Goal: Task Accomplishment & Management: Complete application form

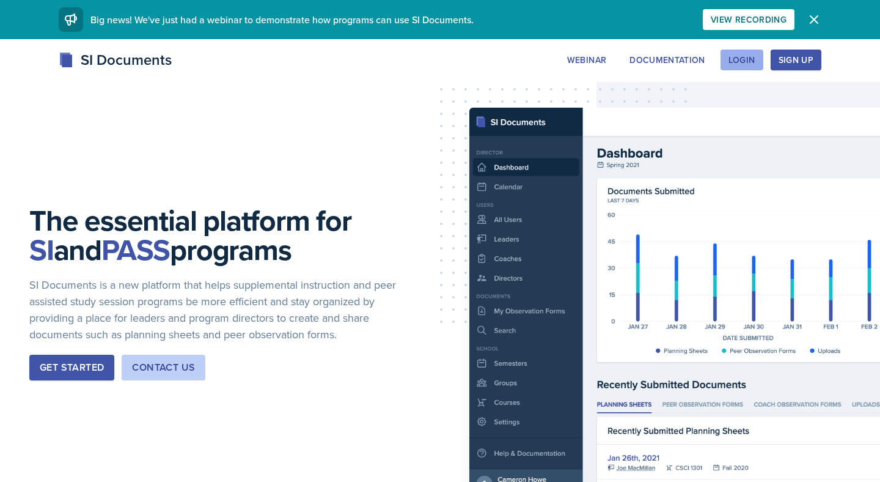
click at [750, 56] on div "Login" at bounding box center [742, 60] width 27 height 10
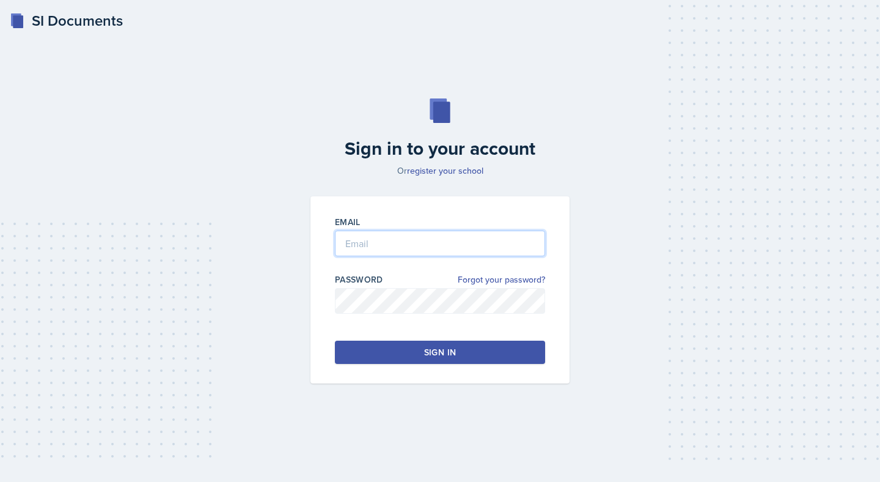
click at [424, 243] on input "email" at bounding box center [440, 243] width 210 height 26
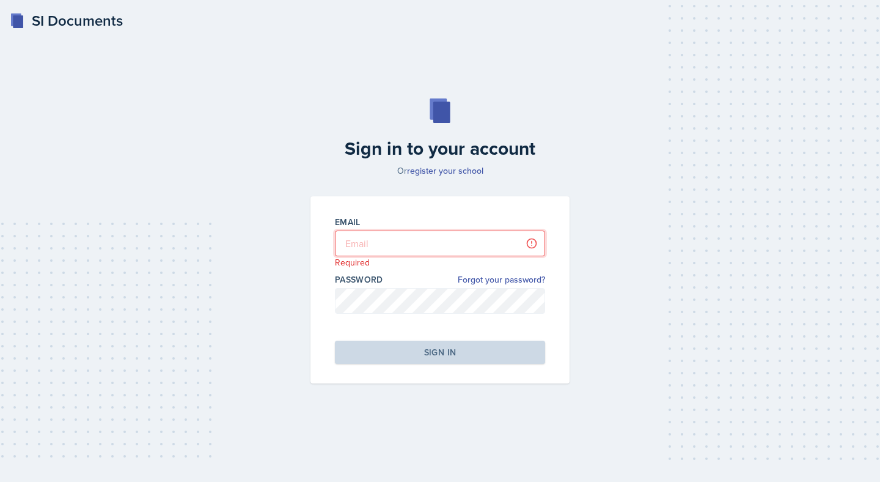
click at [390, 251] on input "email" at bounding box center [440, 243] width 210 height 26
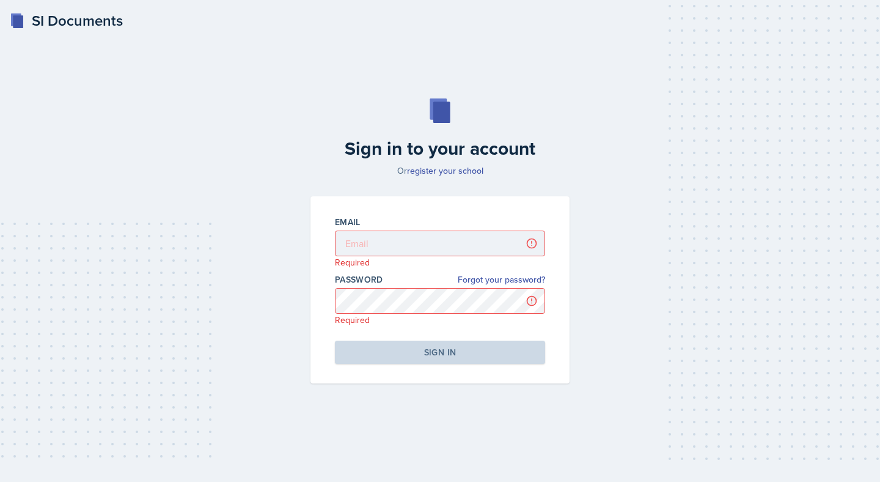
click at [39, 20] on div "SI Documents" at bounding box center [66, 21] width 113 height 22
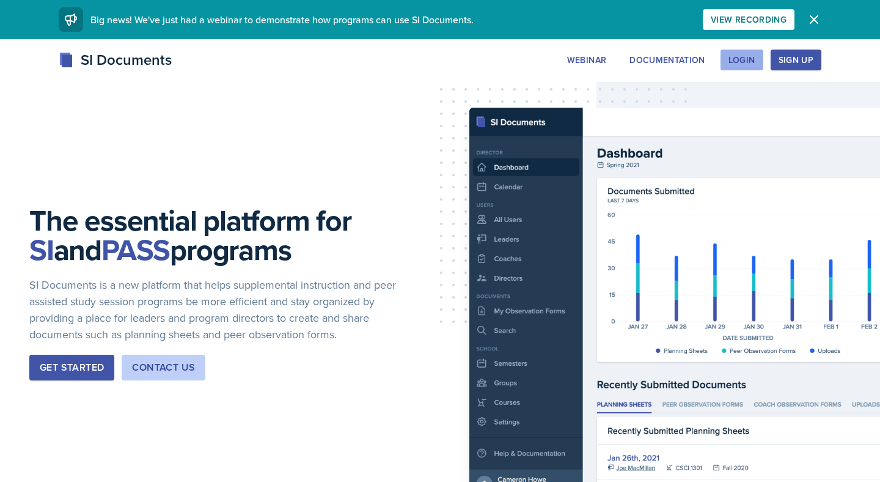
click at [739, 67] on button "Login" at bounding box center [742, 60] width 43 height 21
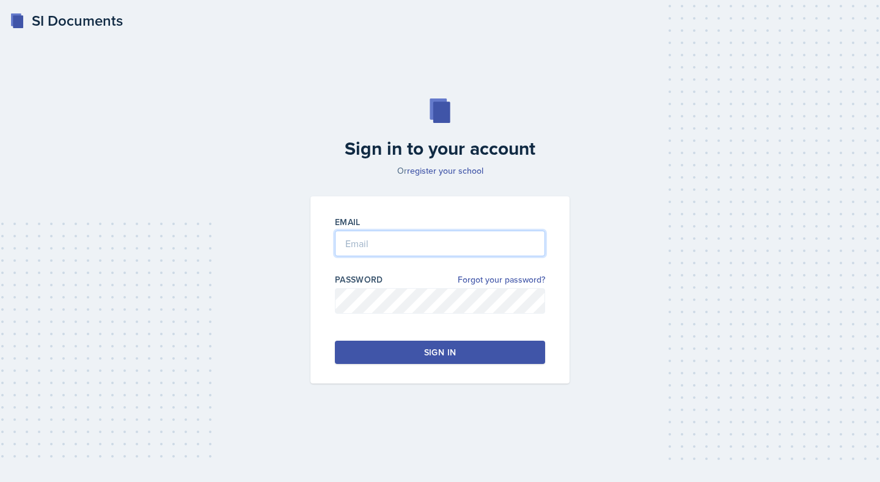
click at [392, 247] on input "email" at bounding box center [440, 243] width 210 height 26
type input "[EMAIL_ADDRESS][DOMAIN_NAME]"
click at [434, 345] on button "Sign in" at bounding box center [440, 352] width 210 height 23
click at [441, 341] on button "Sign in" at bounding box center [440, 352] width 210 height 23
click at [455, 353] on div "Sign in" at bounding box center [440, 352] width 32 height 12
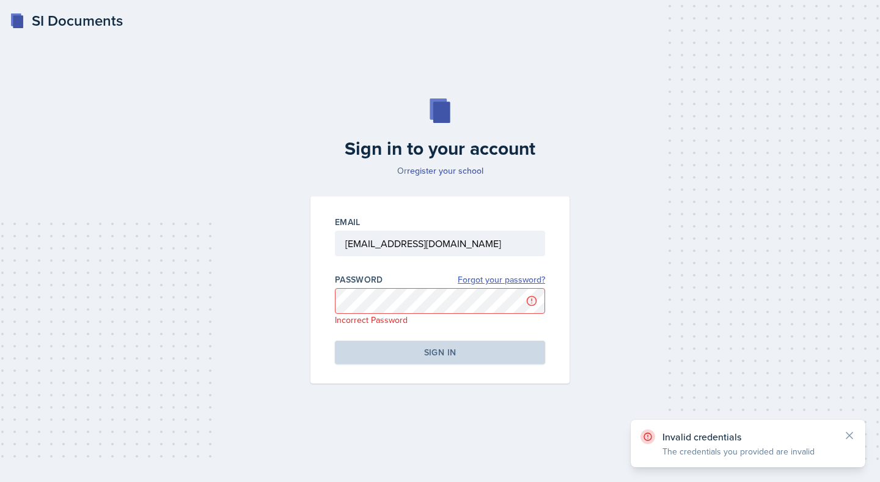
click at [502, 277] on link "Forgot your password?" at bounding box center [501, 279] width 87 height 13
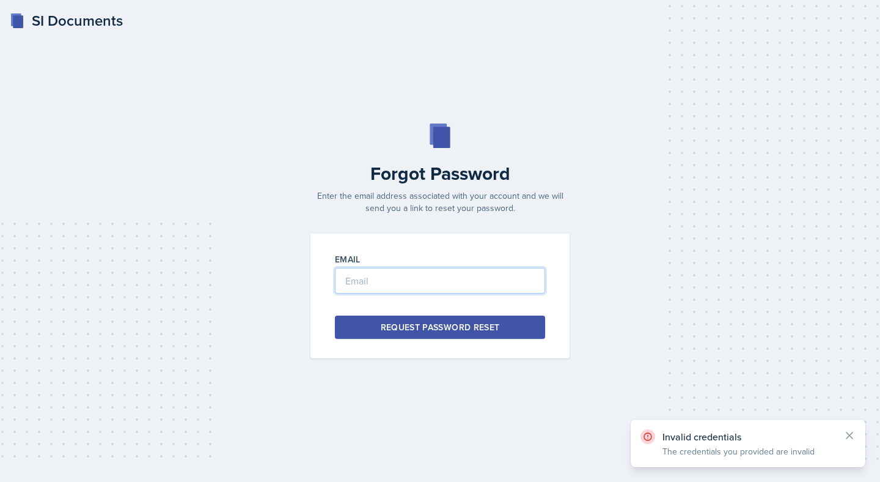
click at [482, 278] on input "email" at bounding box center [440, 281] width 210 height 26
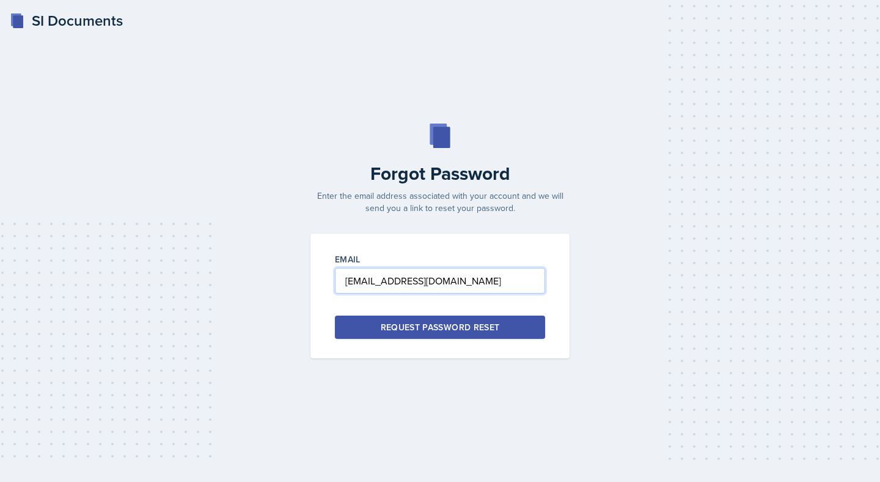
type input "[EMAIL_ADDRESS][DOMAIN_NAME]"
click at [489, 322] on div "Request Password Reset" at bounding box center [440, 327] width 119 height 12
click at [453, 278] on input "email" at bounding box center [440, 281] width 210 height 26
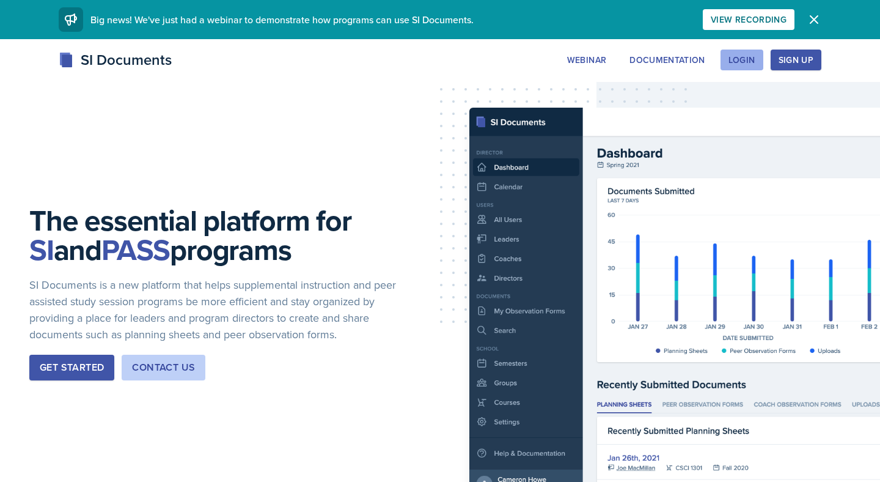
click at [740, 61] on div "Login" at bounding box center [742, 60] width 27 height 10
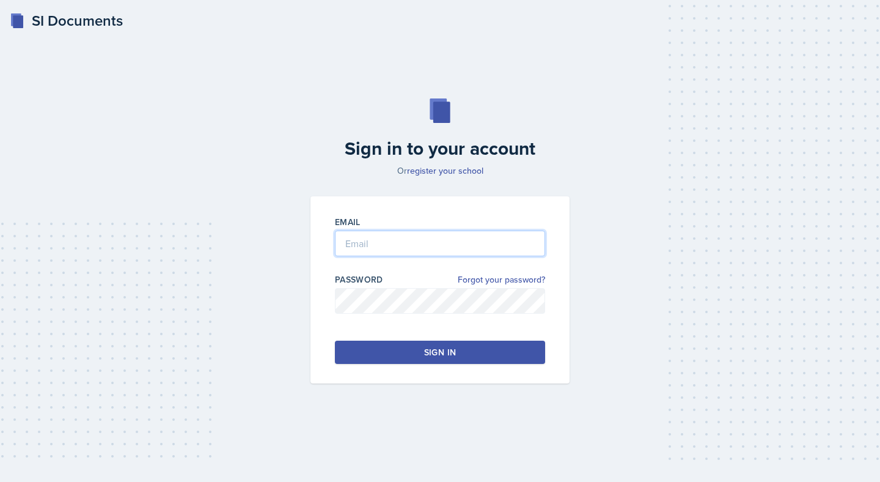
click at [409, 241] on input "email" at bounding box center [440, 243] width 210 height 26
type input "[EMAIL_ADDRESS][DOMAIN_NAME]"
click at [424, 358] on button "Sign in" at bounding box center [440, 352] width 210 height 23
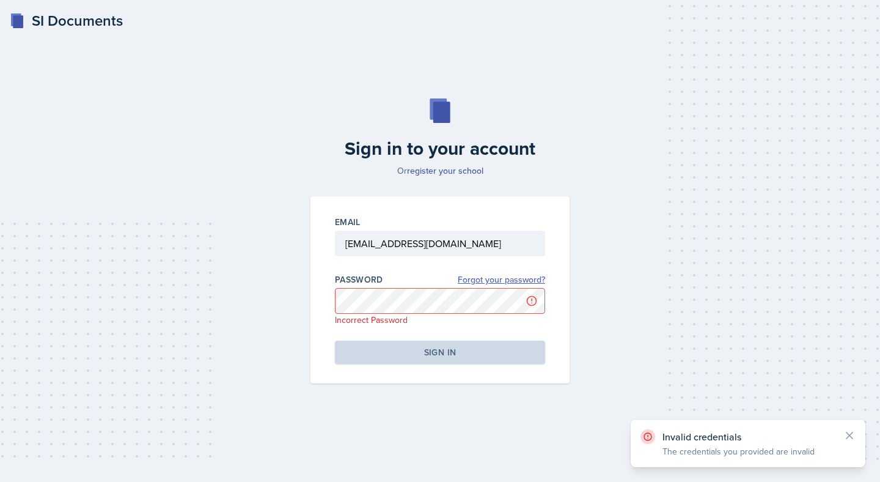
click at [509, 284] on link "Forgot your password?" at bounding box center [501, 279] width 87 height 13
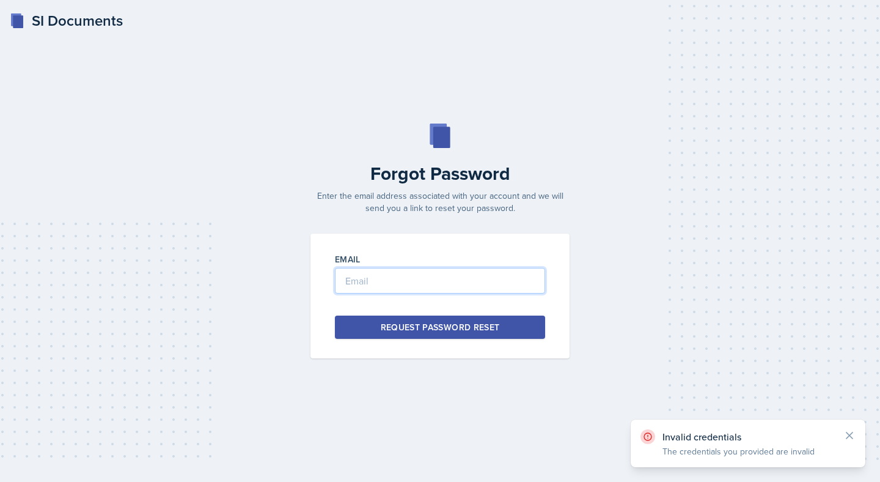
click at [458, 290] on input "email" at bounding box center [440, 281] width 210 height 26
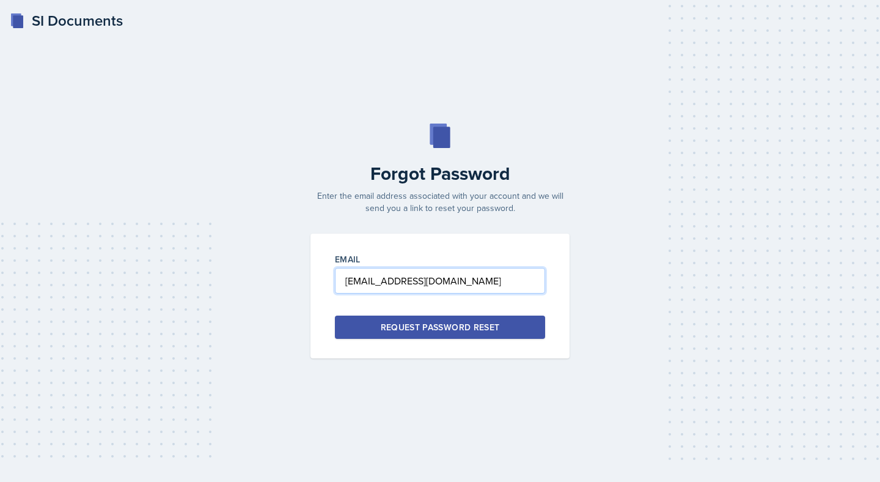
type input "[EMAIL_ADDRESS][DOMAIN_NAME]"
click at [473, 324] on div "Request Password Reset" at bounding box center [440, 327] width 119 height 12
click at [459, 277] on input "email" at bounding box center [440, 281] width 210 height 26
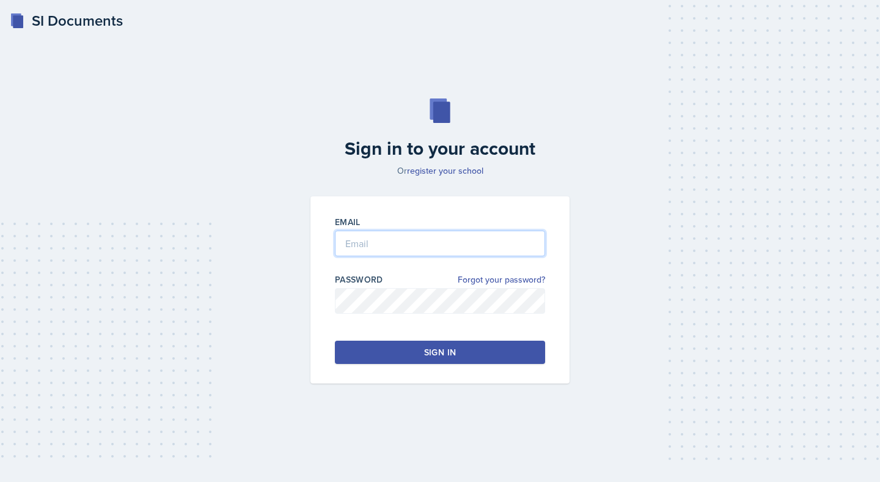
click at [398, 237] on input "email" at bounding box center [440, 243] width 210 height 26
click at [418, 362] on button "Sign in" at bounding box center [440, 352] width 210 height 23
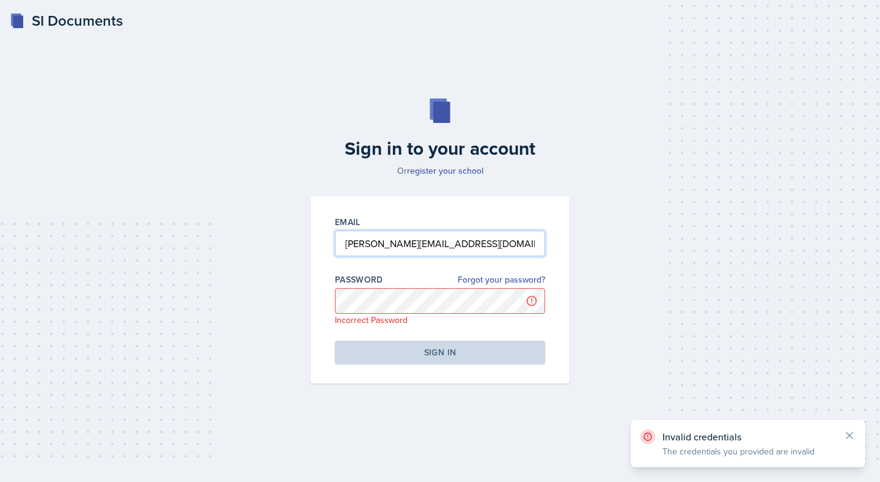
click at [430, 251] on input "riya.dua@gcsu.edu" at bounding box center [440, 243] width 210 height 26
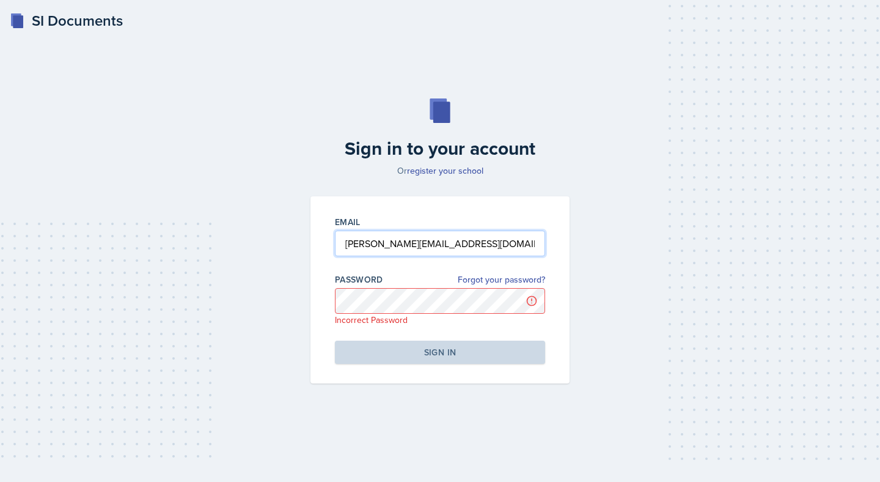
drag, startPoint x: 439, startPoint y: 245, endPoint x: 372, endPoint y: 245, distance: 67.2
click at [372, 245] on input "riya.dua@gcsu.edu" at bounding box center [440, 243] width 210 height 26
click at [404, 246] on input "riya.dua@gcsu.edu" at bounding box center [440, 243] width 210 height 26
click at [385, 245] on input "riya.dua@gcsu.edu" at bounding box center [440, 243] width 210 height 26
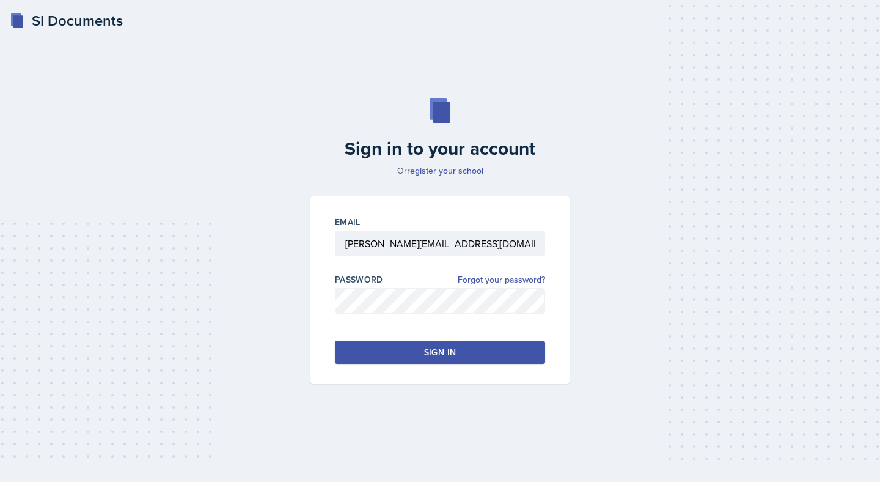
click at [414, 353] on button "Sign in" at bounding box center [440, 352] width 210 height 23
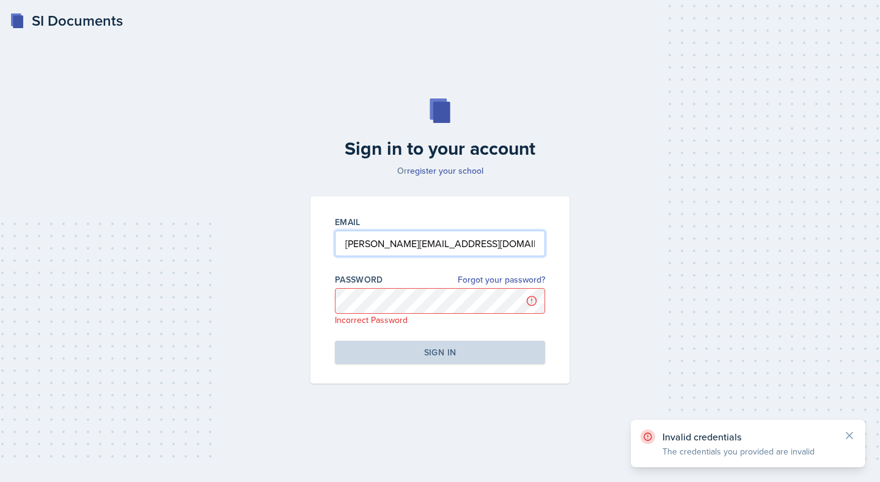
click at [366, 245] on input "riya.dua@bobcats.gcsu.edu" at bounding box center [440, 243] width 210 height 26
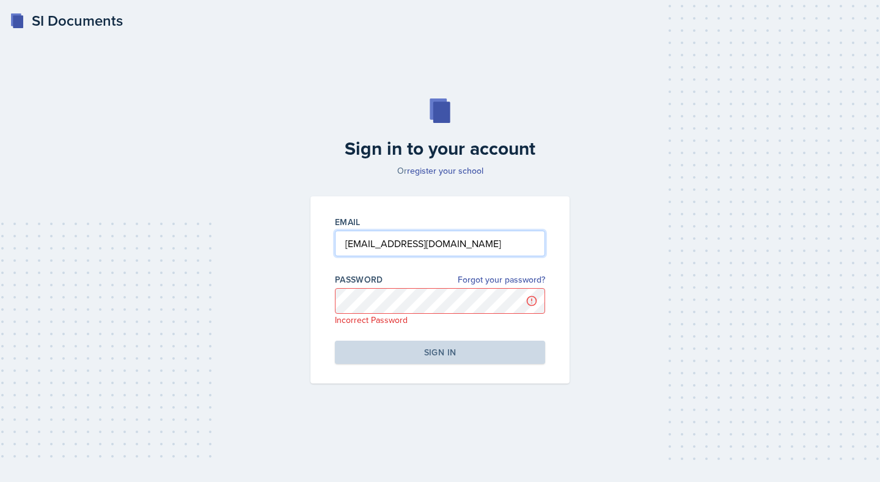
click at [426, 246] on input "riya_dua@bobcats.gcsu.edu" at bounding box center [440, 243] width 210 height 26
type input "riya.dua@bobcats.gcsu.edu"
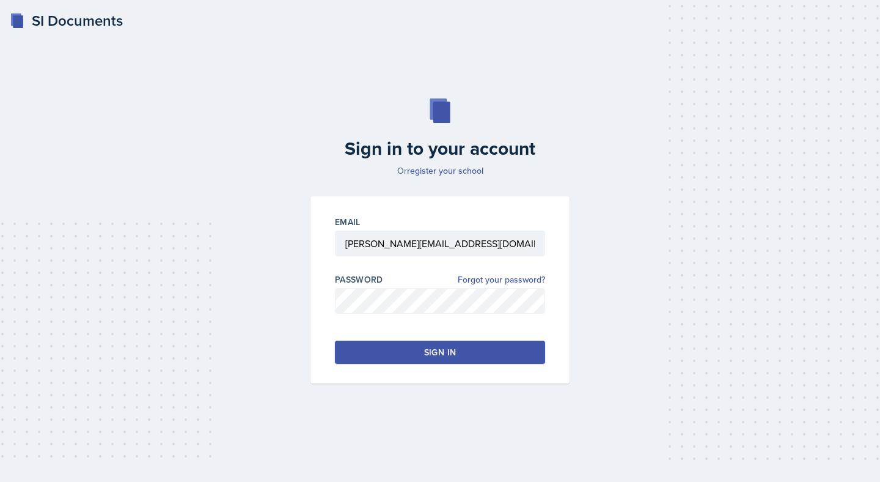
click at [433, 346] on div "Sign in" at bounding box center [440, 352] width 32 height 12
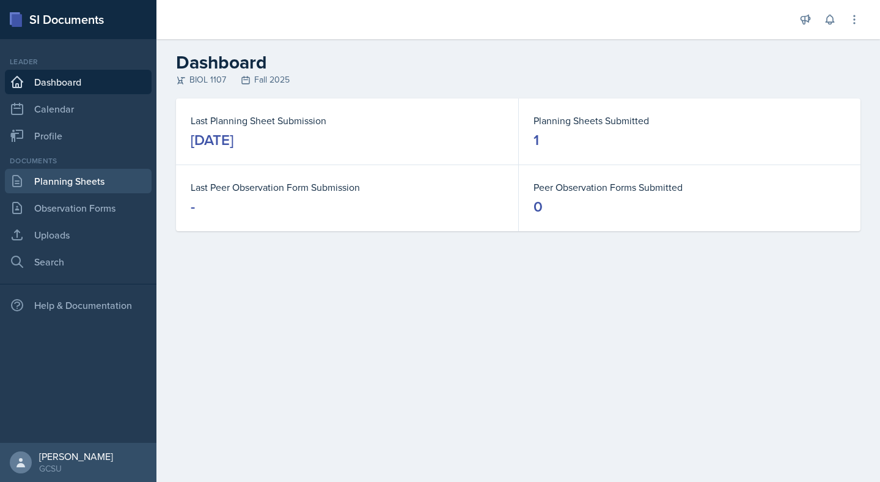
click at [113, 179] on link "Planning Sheets" at bounding box center [78, 181] width 147 height 24
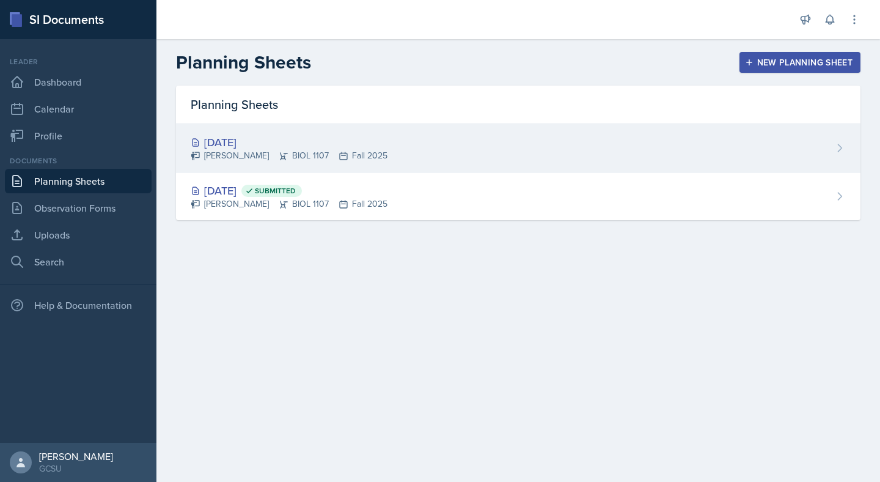
click at [286, 151] on div "Riya Dua BIOL 1107 Fall 2025" at bounding box center [289, 155] width 197 height 13
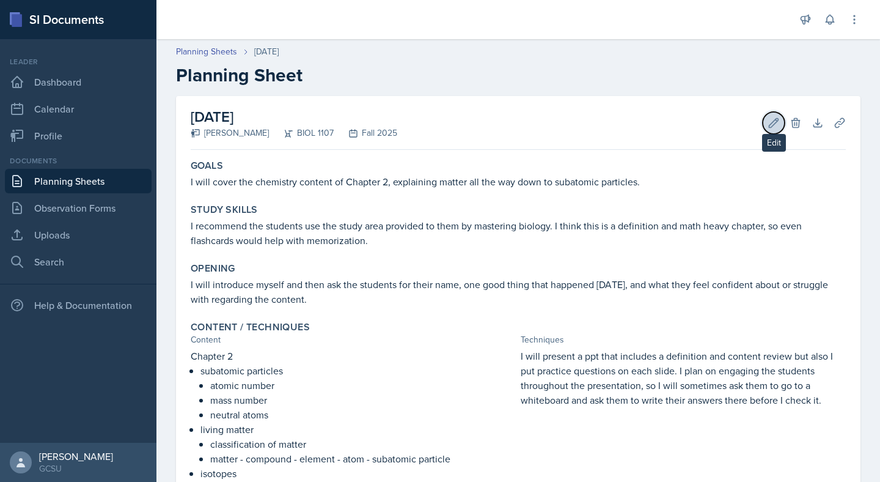
click at [771, 123] on icon at bounding box center [774, 122] width 9 height 9
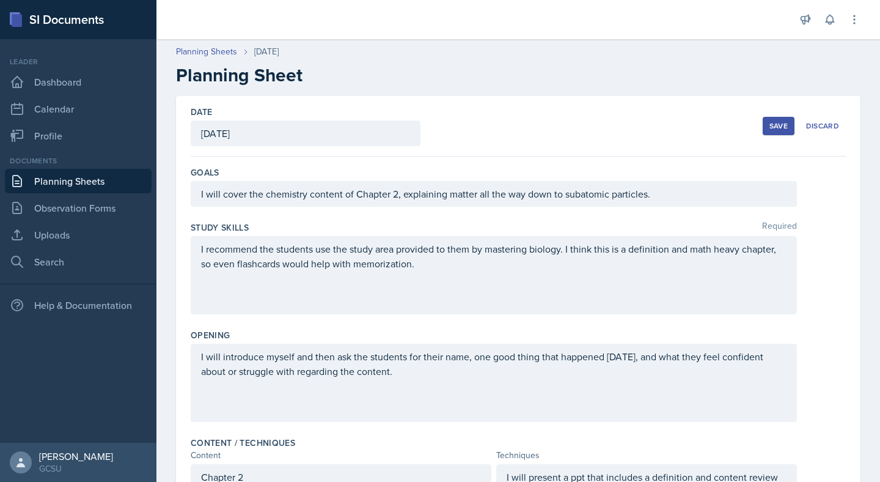
click at [768, 122] on button "Save" at bounding box center [779, 126] width 32 height 18
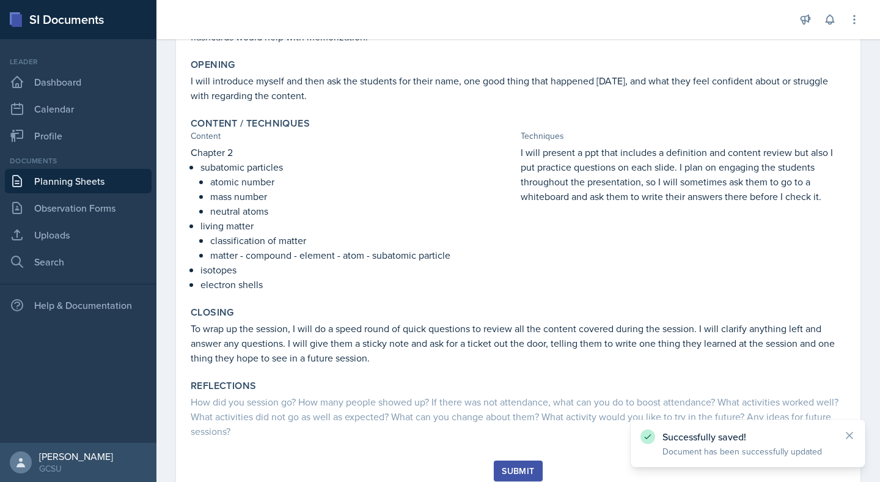
scroll to position [247, 0]
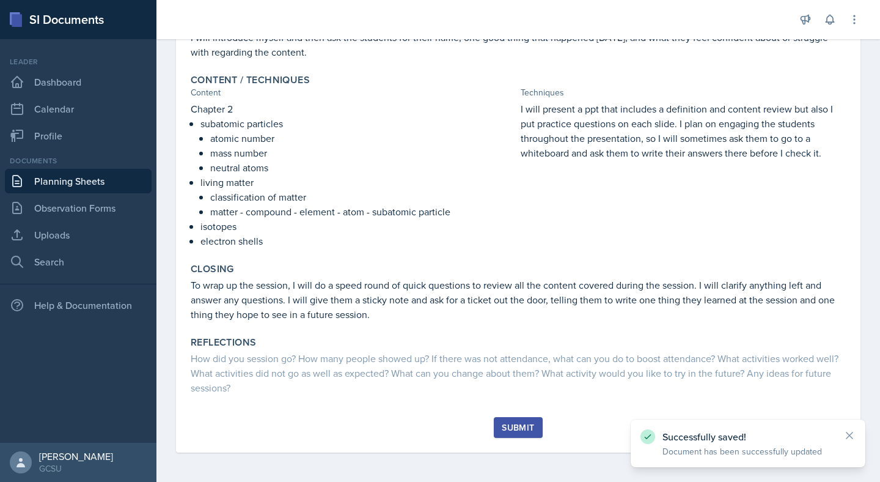
click at [511, 422] on div "Submit" at bounding box center [518, 427] width 32 height 10
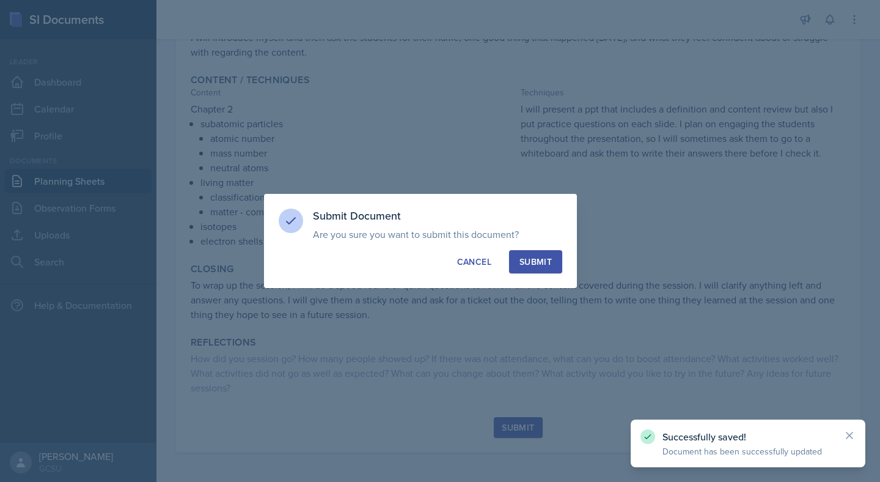
click at [532, 262] on div "Submit" at bounding box center [536, 262] width 32 height 12
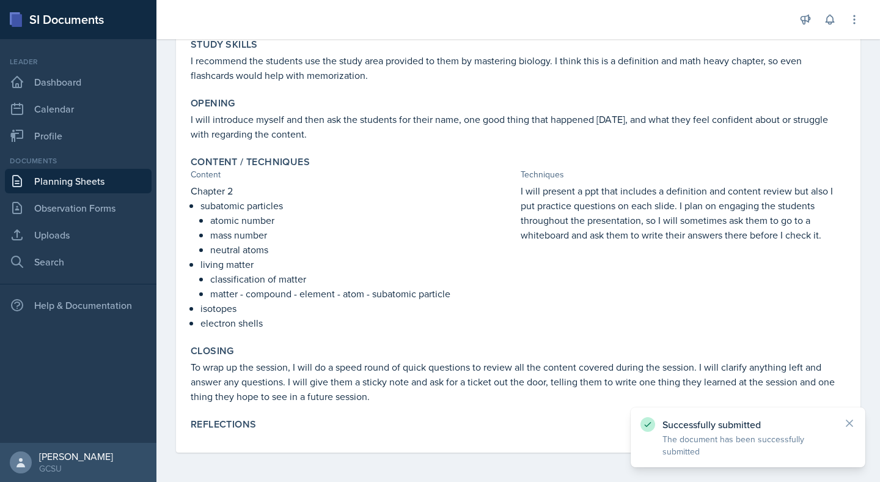
scroll to position [0, 0]
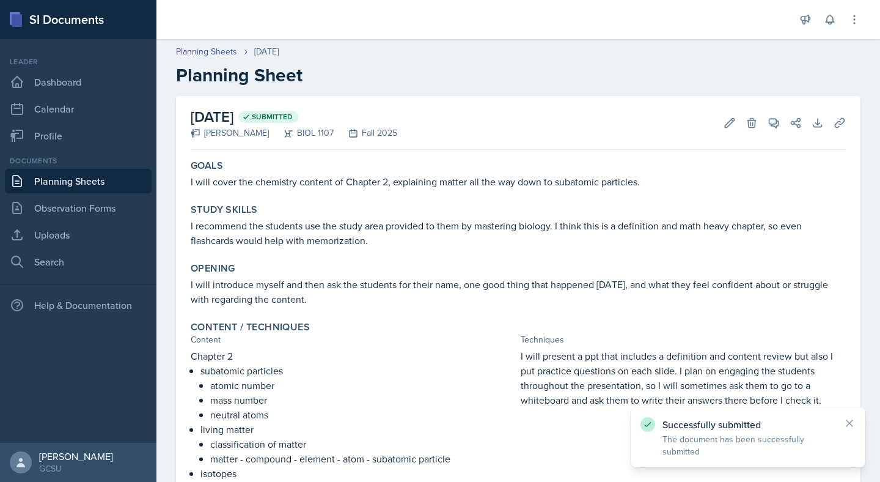
click at [78, 186] on link "Planning Sheets" at bounding box center [78, 181] width 147 height 24
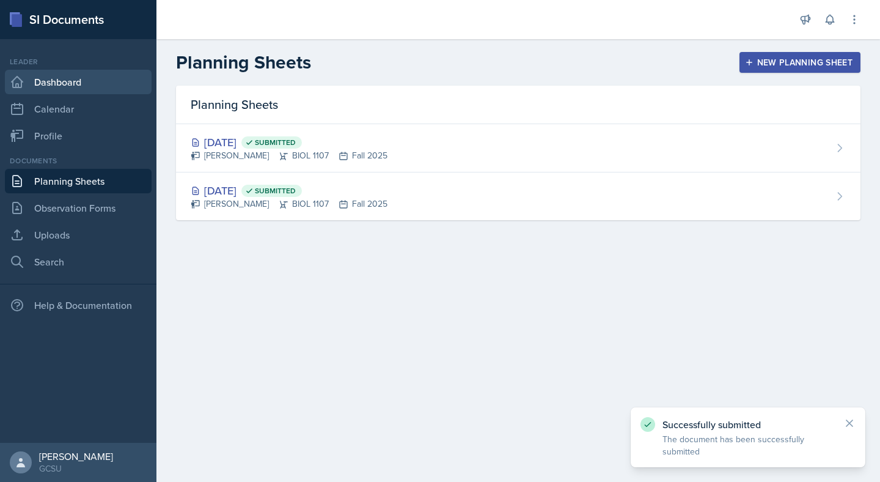
click at [51, 74] on link "Dashboard" at bounding box center [78, 82] width 147 height 24
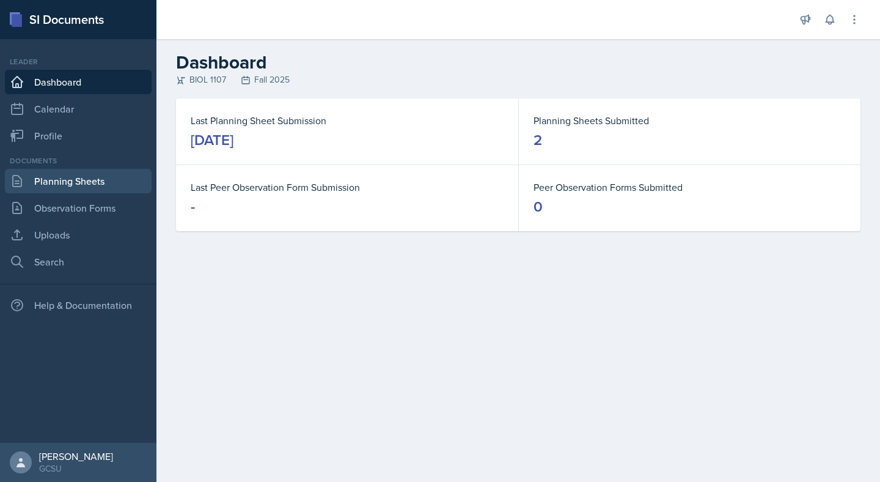
click at [57, 184] on link "Planning Sheets" at bounding box center [78, 181] width 147 height 24
